Goal: Find specific page/section: Find specific page/section

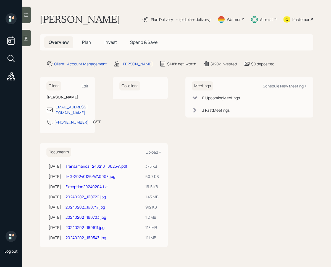
click at [25, 17] on icon at bounding box center [26, 15] width 6 height 6
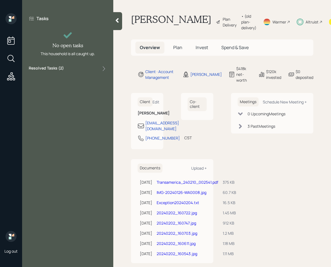
click at [81, 67] on div "Resolved Tasks ( 2 )" at bounding box center [68, 68] width 78 height 7
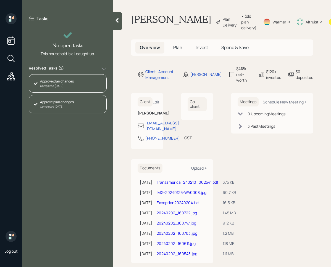
click at [81, 67] on div "Resolved Tasks ( 2 )" at bounding box center [68, 68] width 78 height 7
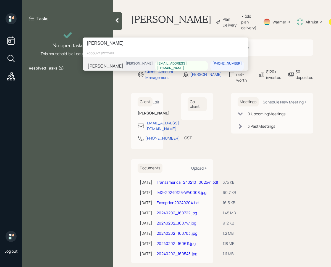
type input "[PERSON_NAME]"
click at [123, 62] on div "[PERSON_NAME] [PERSON_NAME] [EMAIL_ADDRESS][DOMAIN_NAME] [PHONE_NUMBER]" at bounding box center [166, 65] width 166 height 17
